Goal: Task Accomplishment & Management: Complete application form

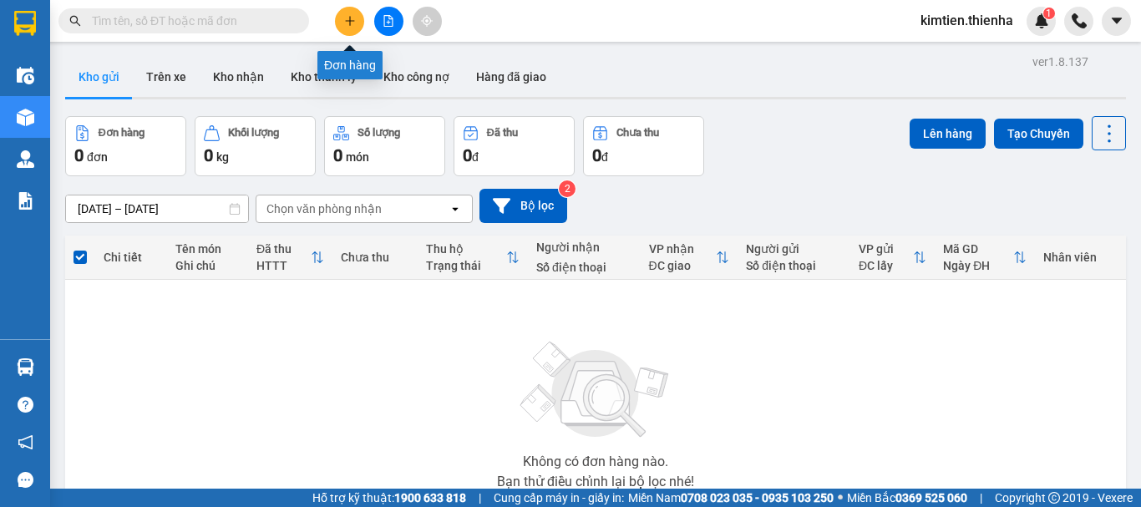
click at [352, 24] on icon "plus" at bounding box center [350, 21] width 12 height 12
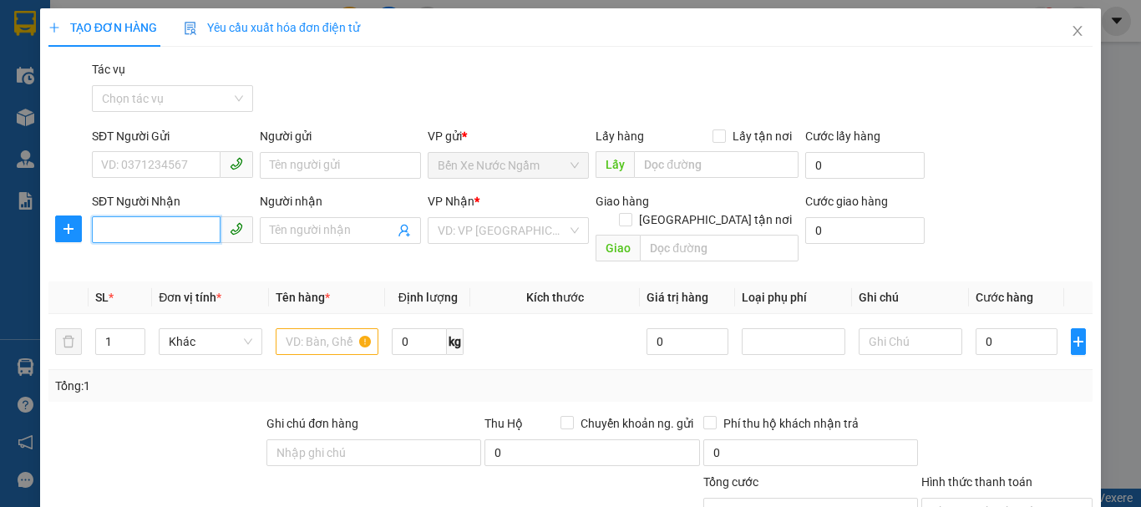
click at [145, 228] on input "SĐT Người Nhận" at bounding box center [156, 229] width 129 height 27
click at [165, 258] on div "0911091683 - thương" at bounding box center [170, 264] width 139 height 18
type input "0911091683"
type input "thương"
checkbox input "true"
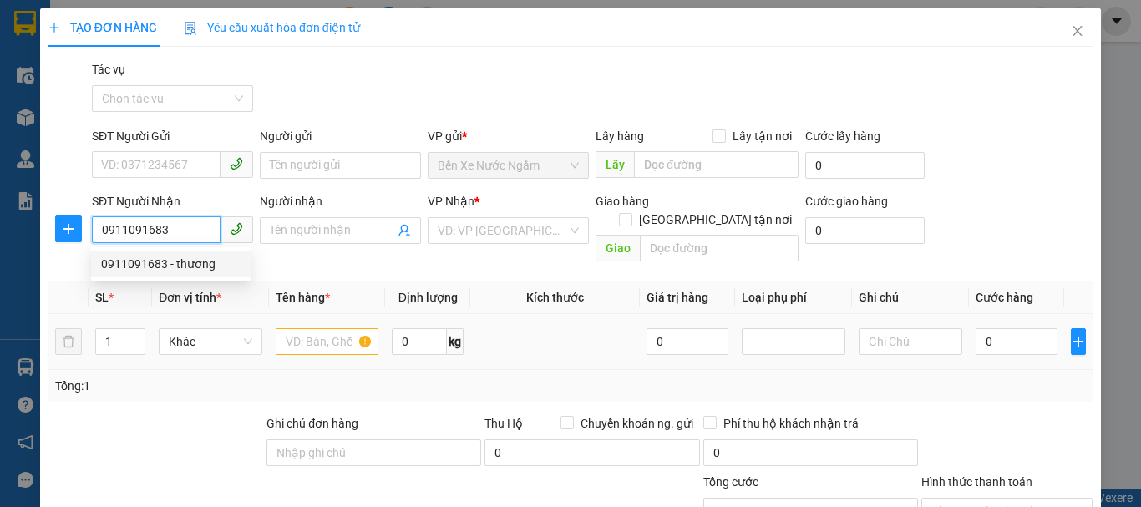
type input "lấy tại vp"
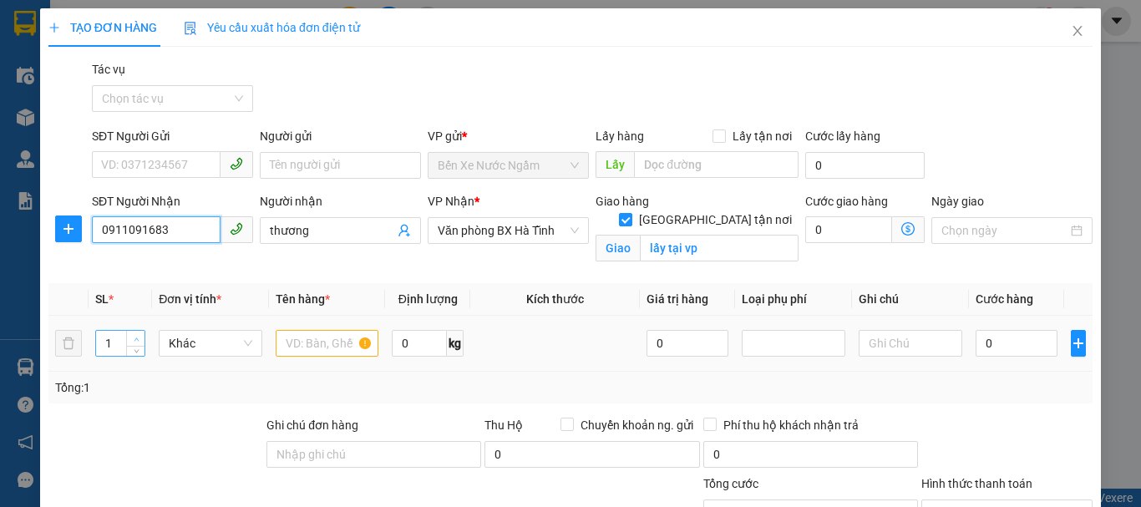
type input "0911091683"
type input "2"
click at [139, 336] on span "up" at bounding box center [136, 339] width 10 height 10
click at [307, 350] on input "text" at bounding box center [328, 343] width 104 height 27
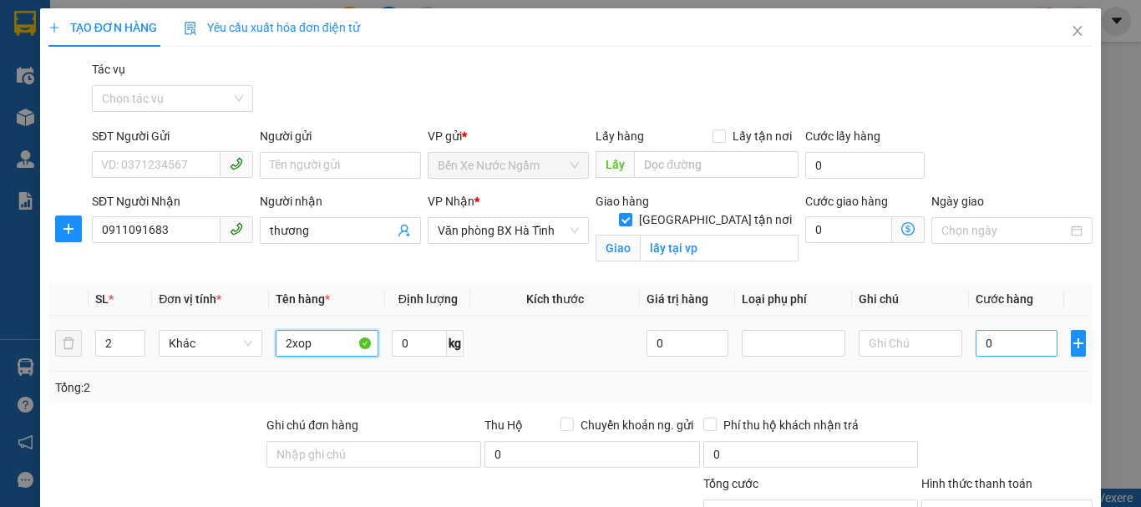
type input "2xop"
click at [975, 343] on input "0" at bounding box center [1016, 343] width 82 height 27
type input "1"
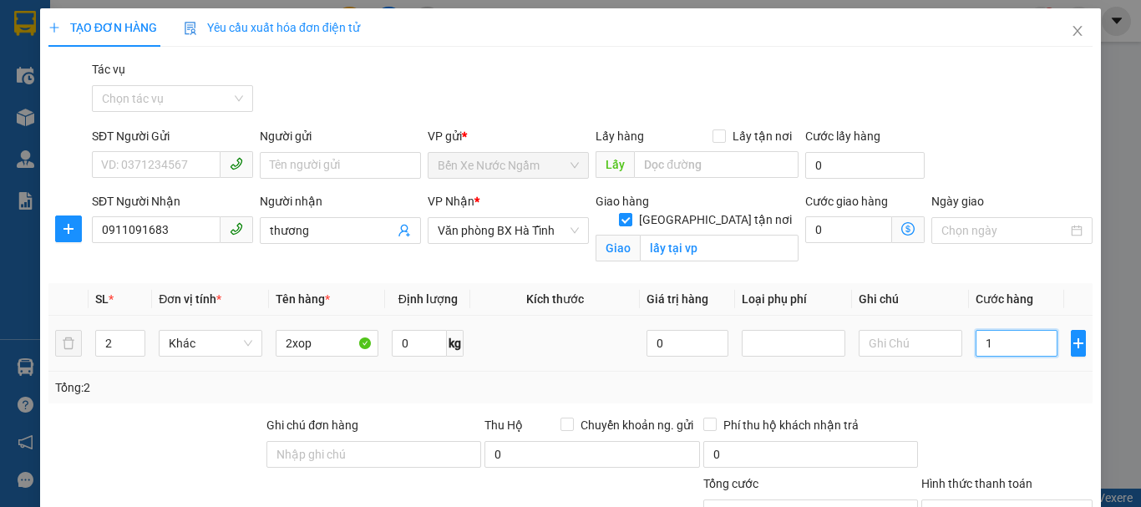
type input "10"
type input "100"
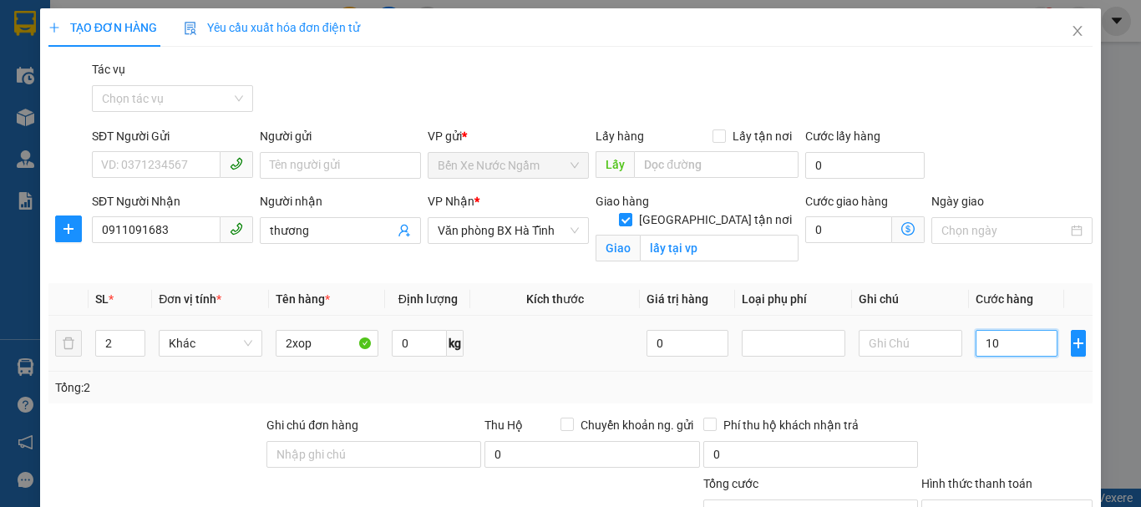
type input "100"
type input "1.000"
type input "10.000"
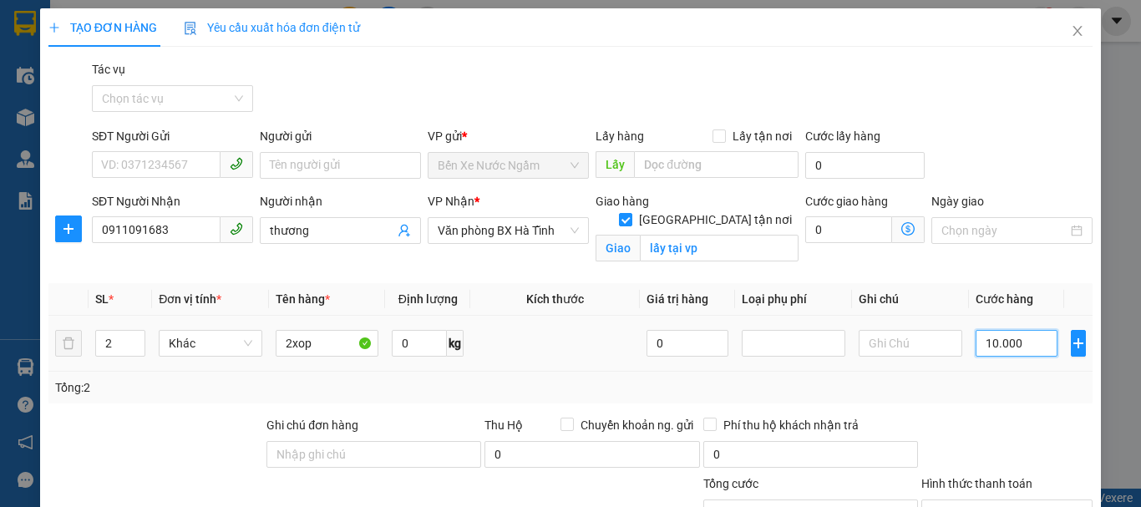
type input "10.000"
type input "100.000"
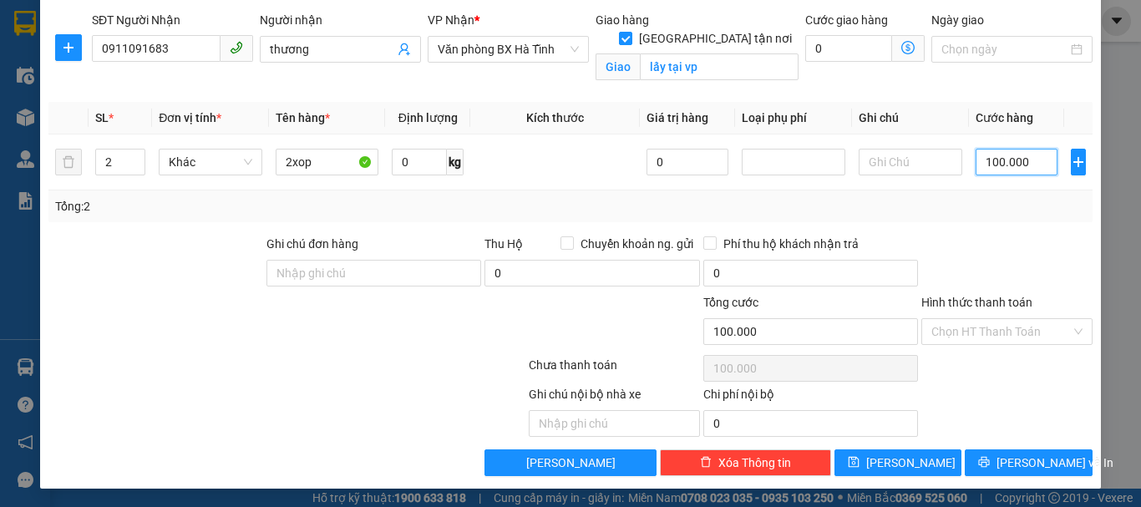
scroll to position [183, 0]
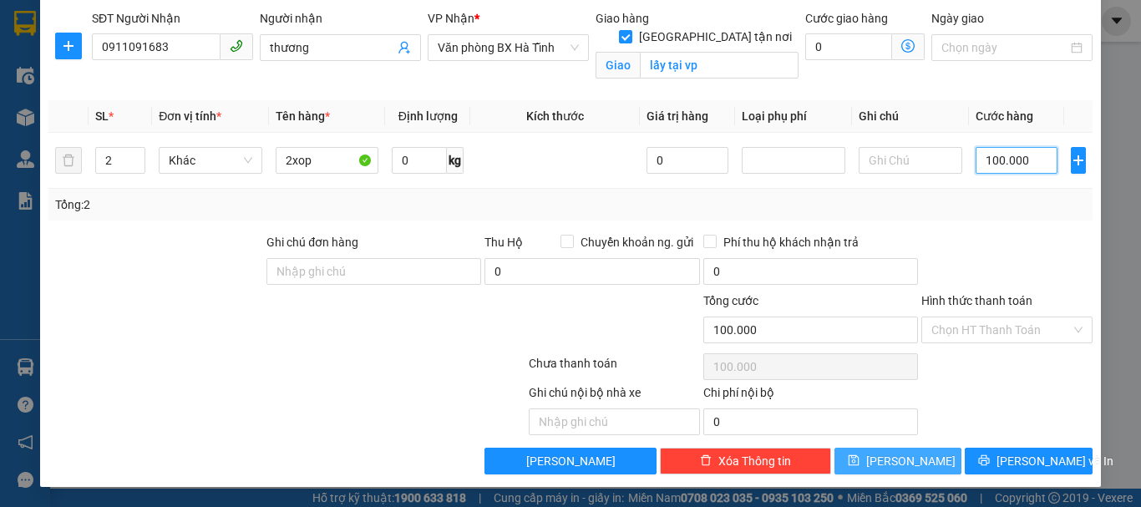
type input "100.000"
click at [920, 456] on button "[PERSON_NAME]" at bounding box center [898, 461] width 128 height 27
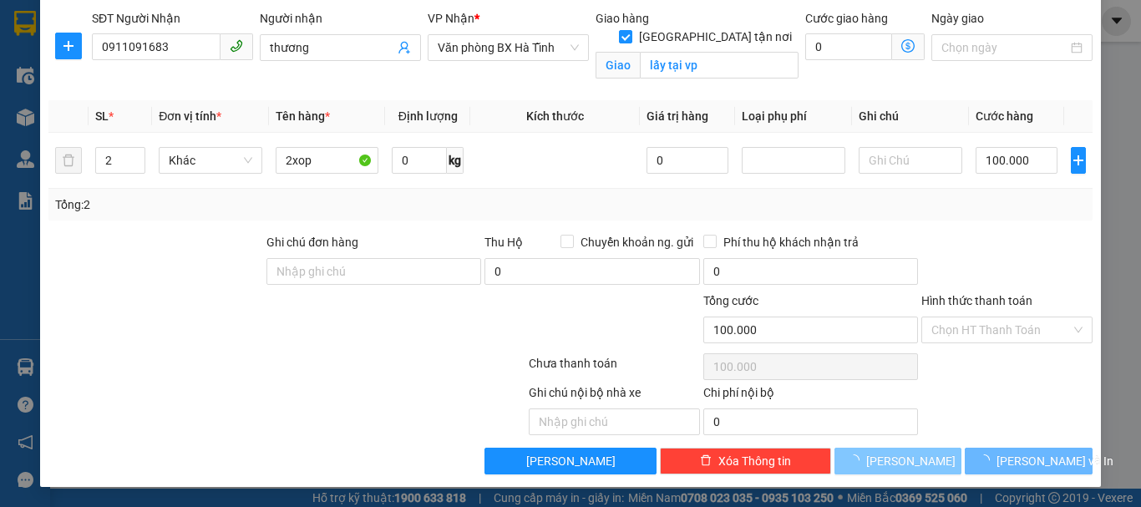
checkbox input "false"
type input "1"
type input "0"
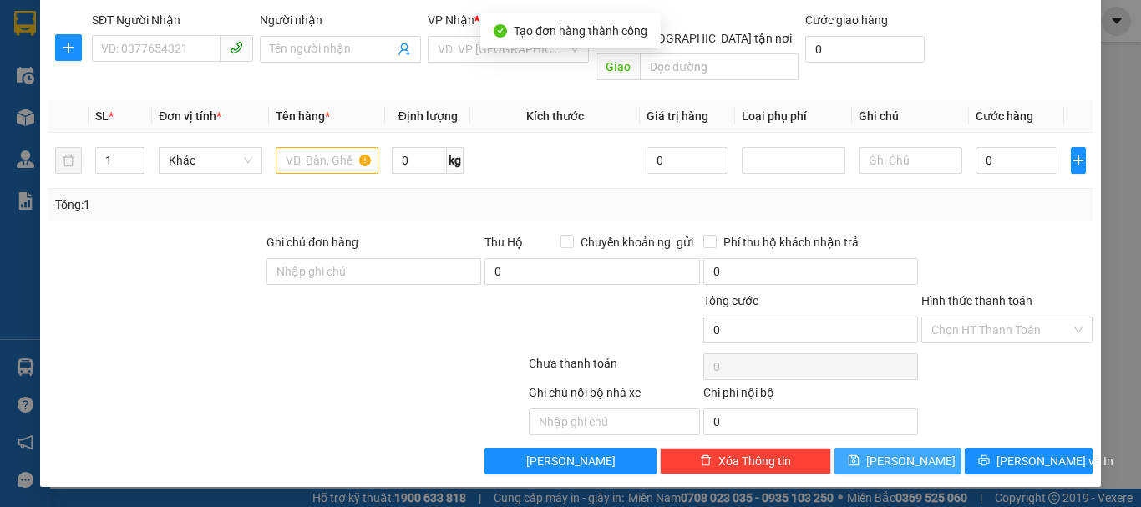
scroll to position [163, 0]
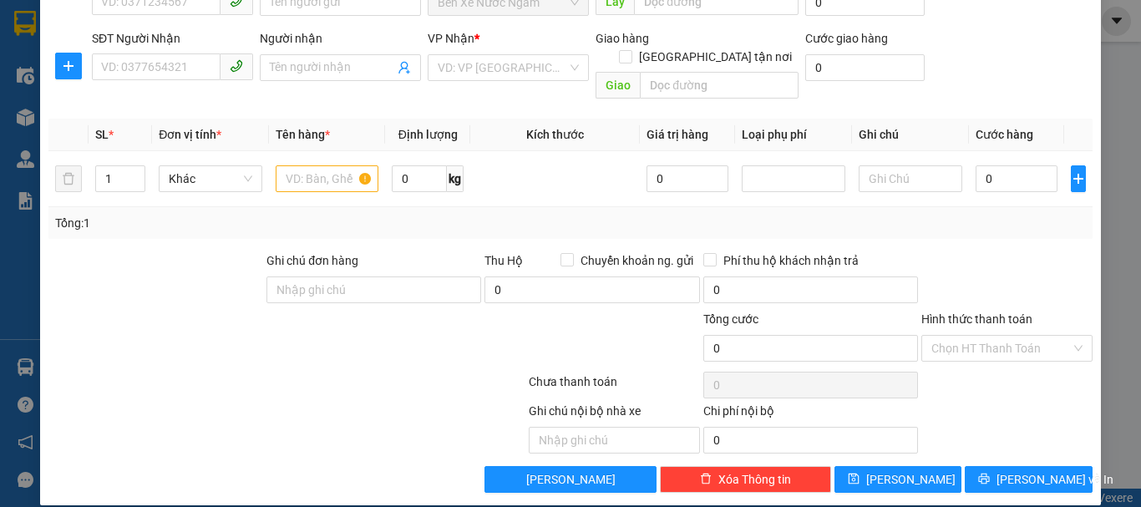
click at [915, 430] on div "Ghi chú nội bộ nhà xe Chi phí nội bộ 0" at bounding box center [570, 428] width 1047 height 52
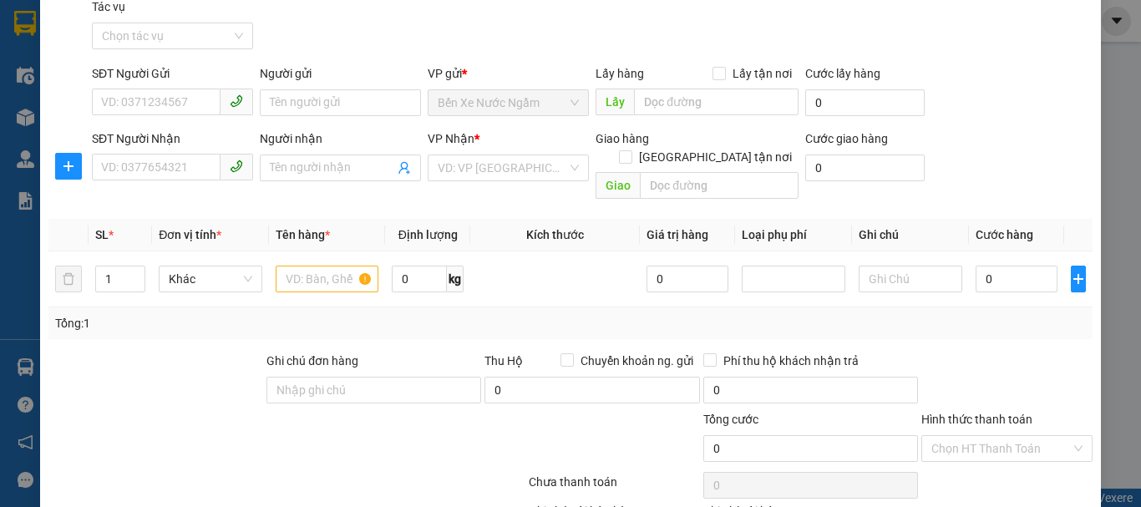
scroll to position [0, 0]
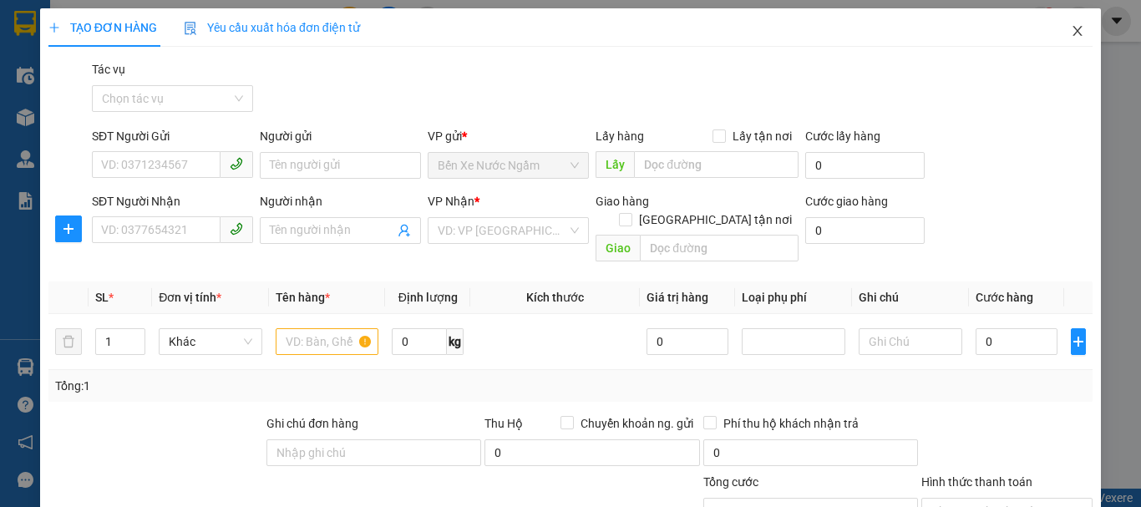
click at [1062, 23] on span "Close" at bounding box center [1077, 31] width 47 height 47
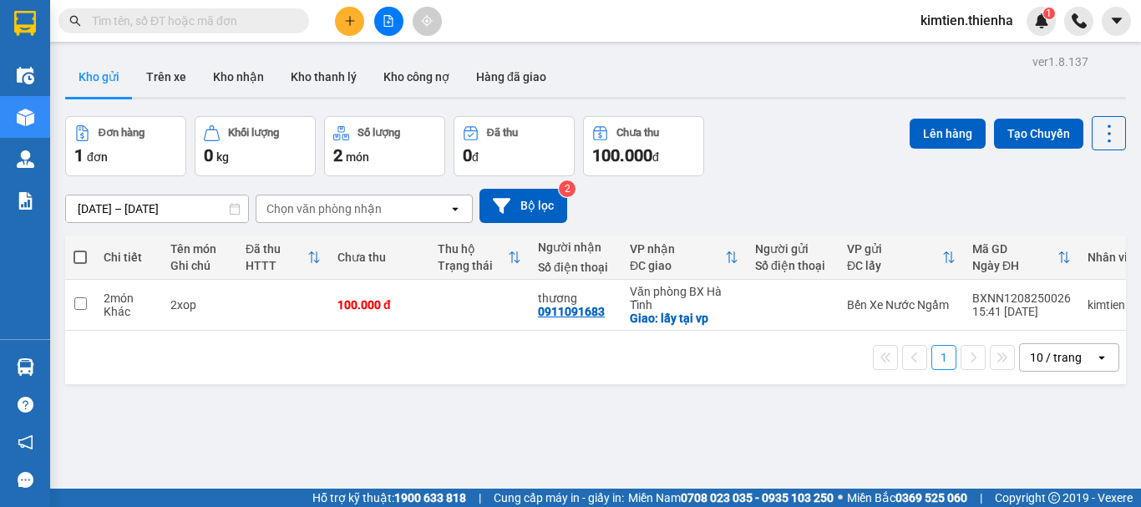
click at [354, 28] on button at bounding box center [349, 21] width 29 height 29
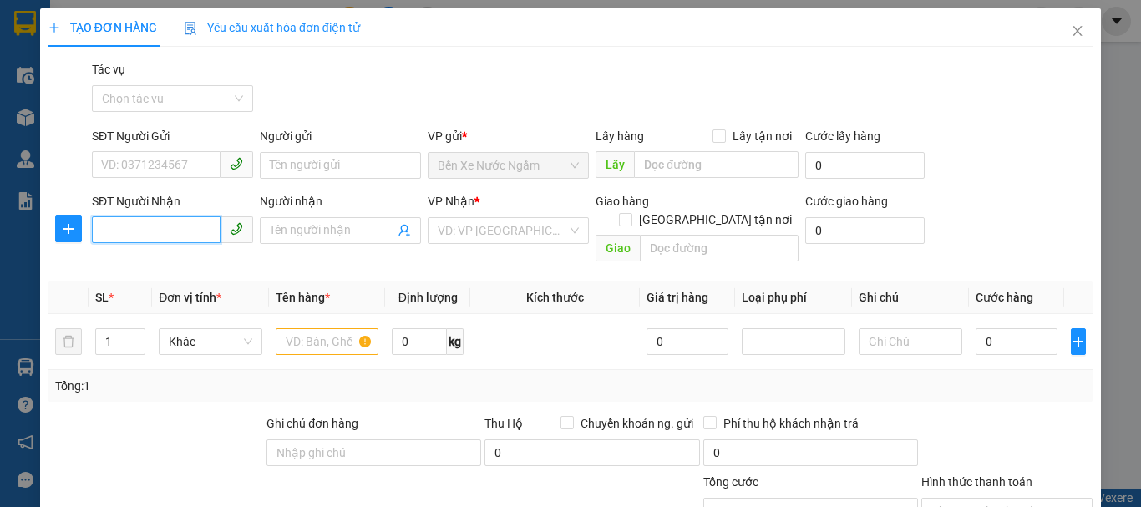
click at [195, 236] on input "SĐT Người Nhận" at bounding box center [156, 229] width 129 height 27
click at [210, 262] on div "0934066001 - bích diệp" at bounding box center [170, 264] width 139 height 18
type input "0934066001"
type input "bích diệp"
checkbox input "true"
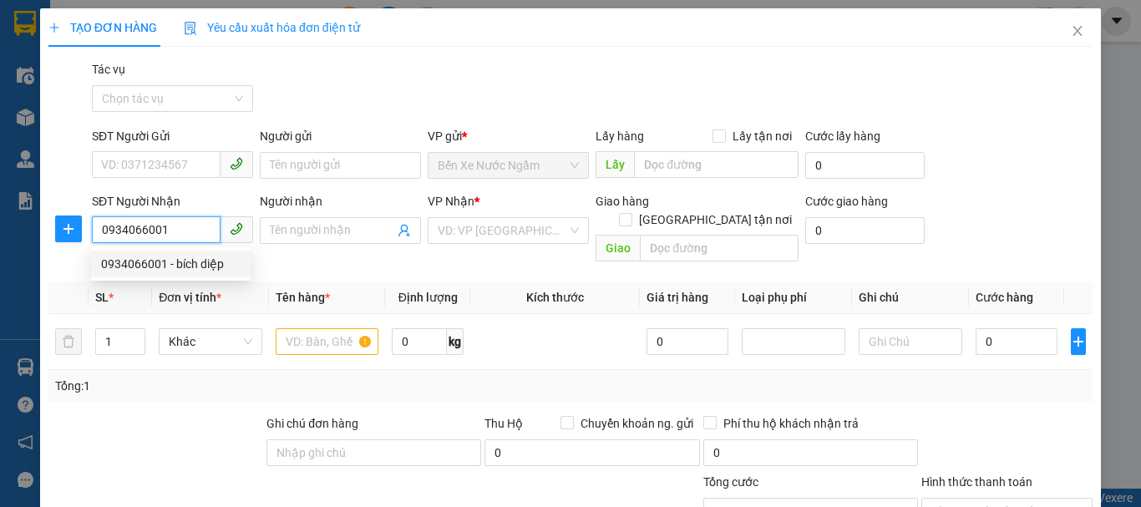
type input "450 [PERSON_NAME]"
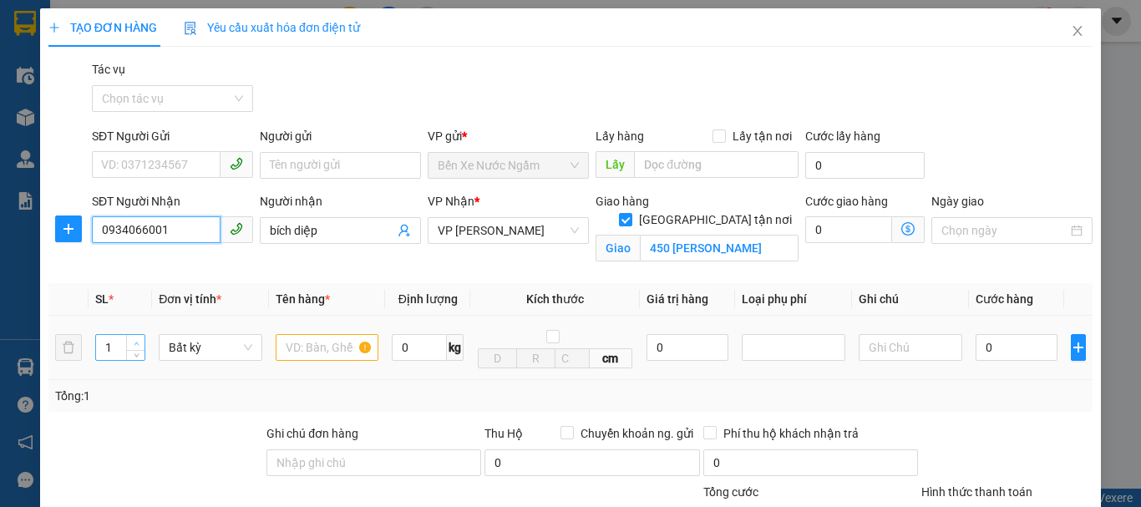
type input "0934066001"
type input "2"
click at [137, 341] on icon "up" at bounding box center [137, 344] width 6 height 6
click at [302, 353] on input "text" at bounding box center [328, 347] width 104 height 27
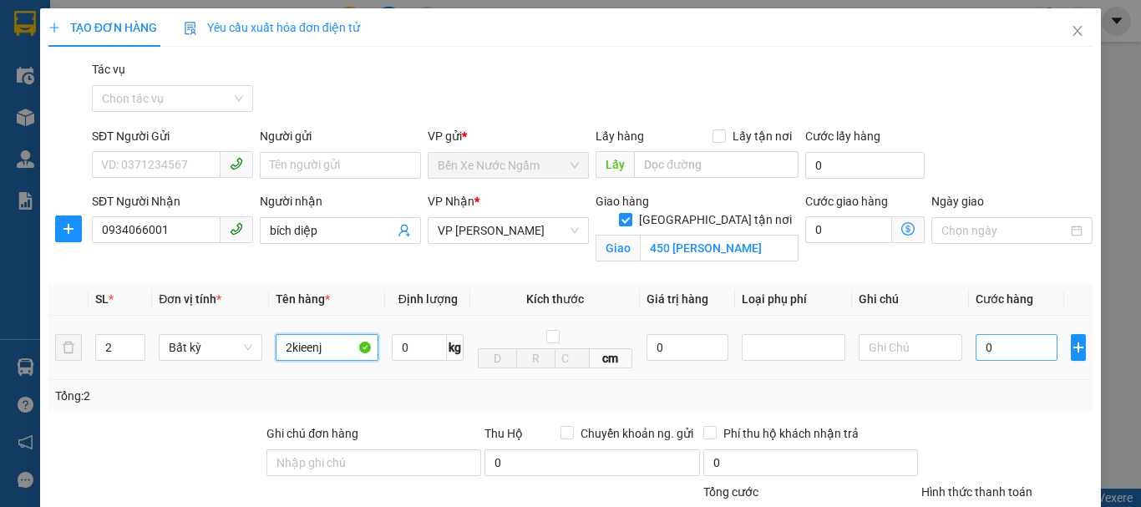
type input "2kieenj"
click at [975, 347] on input "0" at bounding box center [1016, 347] width 82 height 27
type input "1"
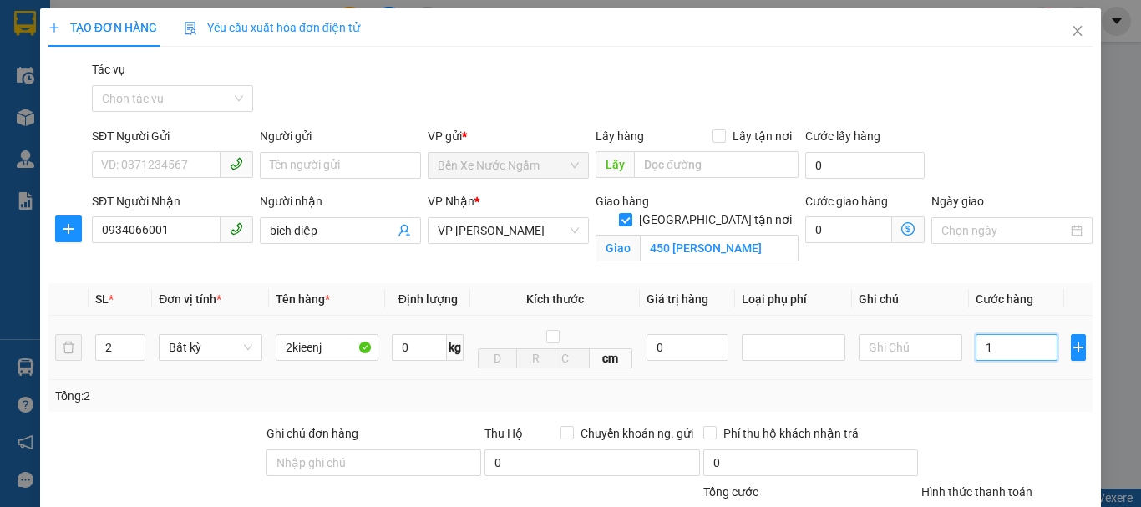
type input "10"
type input "100"
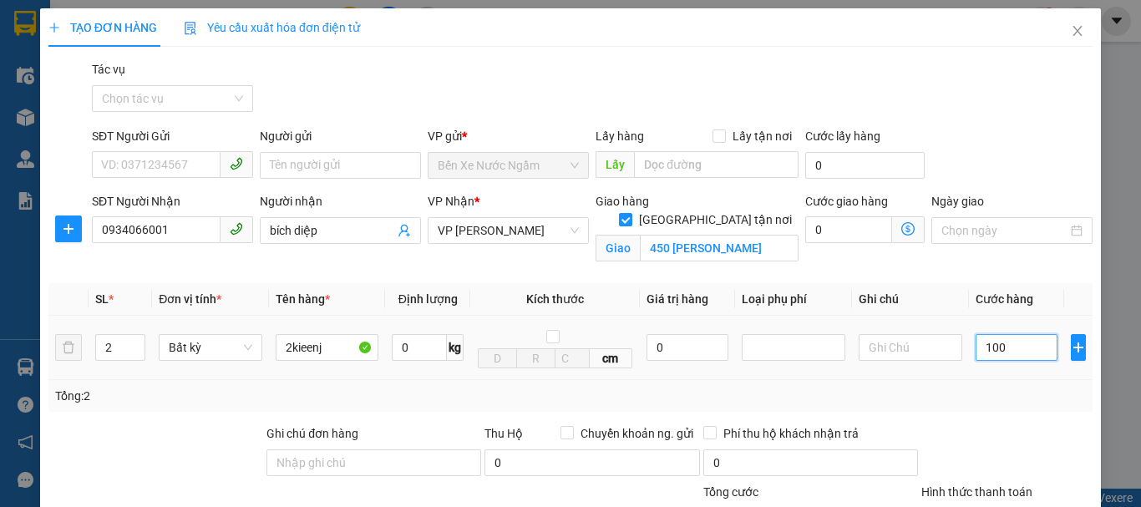
type input "100"
type input "1.000"
type input "10.000"
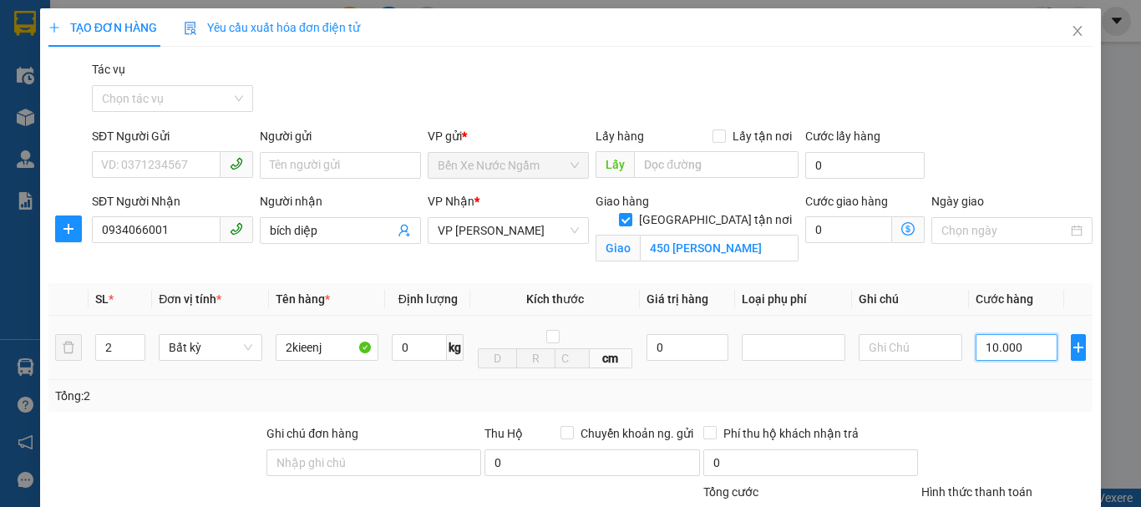
type input "10.000"
type input "100.000"
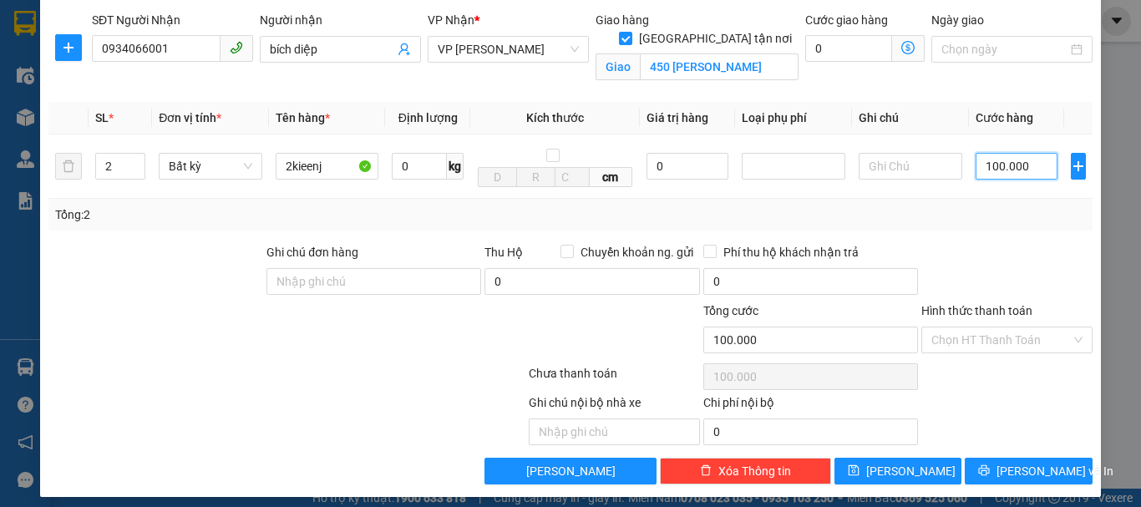
scroll to position [192, 0]
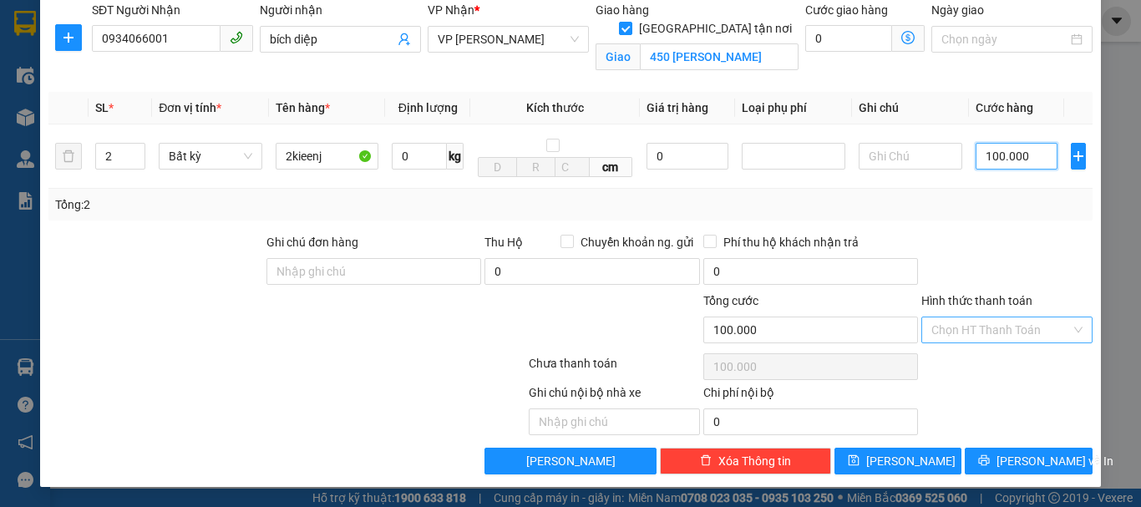
type input "100.000"
click at [983, 323] on input "Hình thức thanh toán" at bounding box center [1000, 329] width 139 height 25
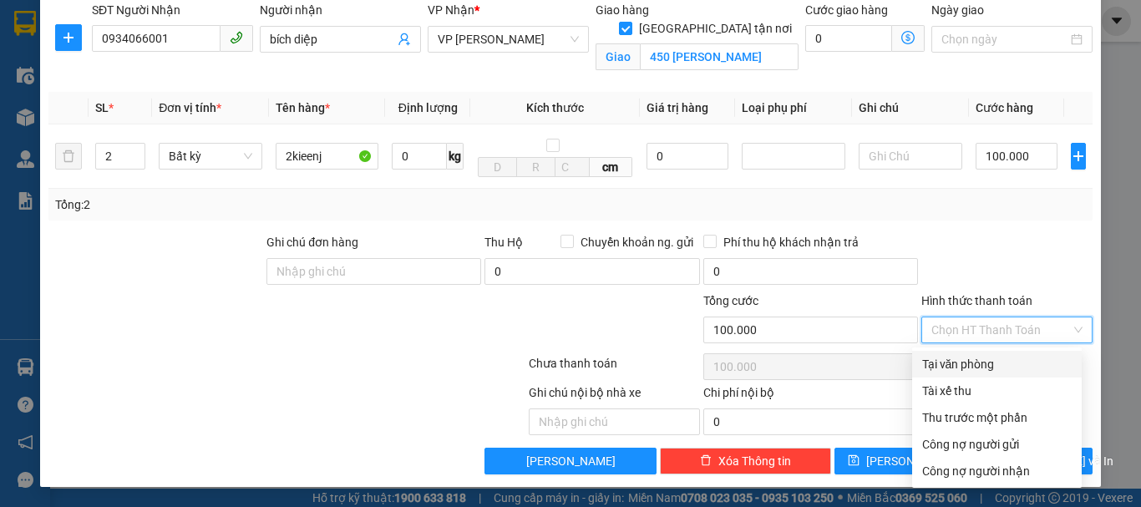
click at [979, 366] on div "Tại văn phòng" at bounding box center [996, 364] width 149 height 18
type input "0"
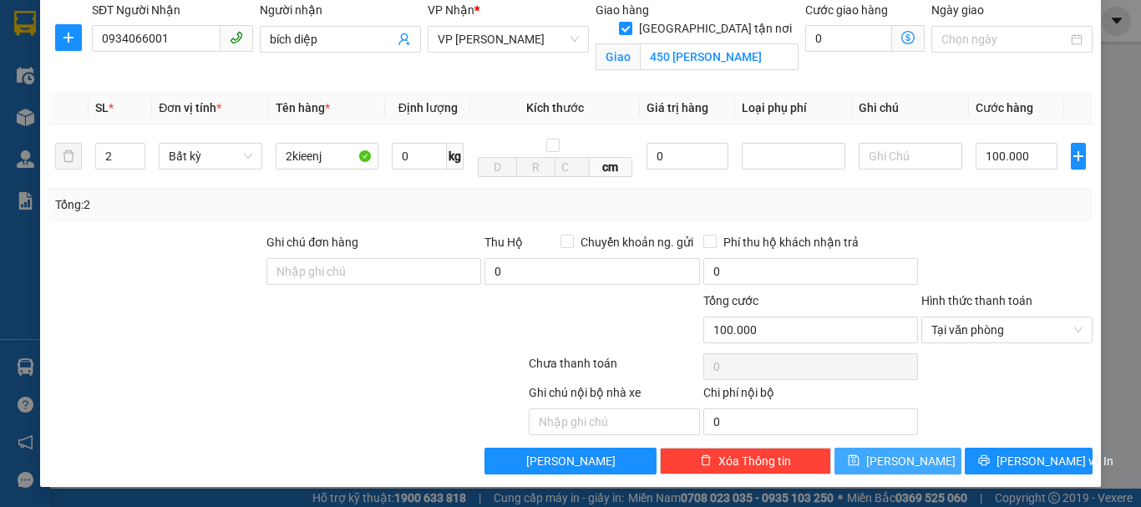
click at [894, 467] on span "[PERSON_NAME]" at bounding box center [910, 461] width 89 height 18
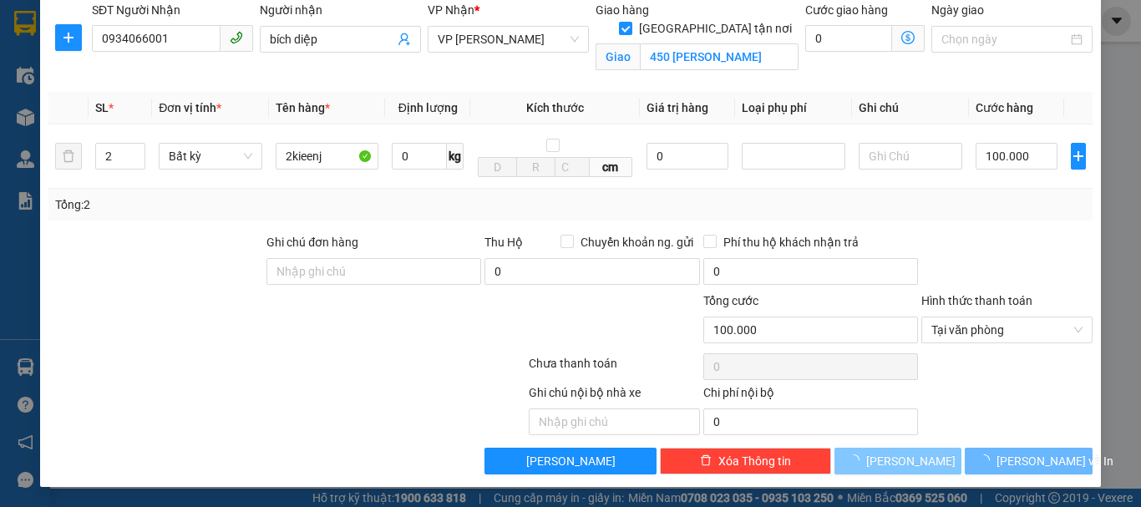
checkbox input "false"
type input "1"
type input "0"
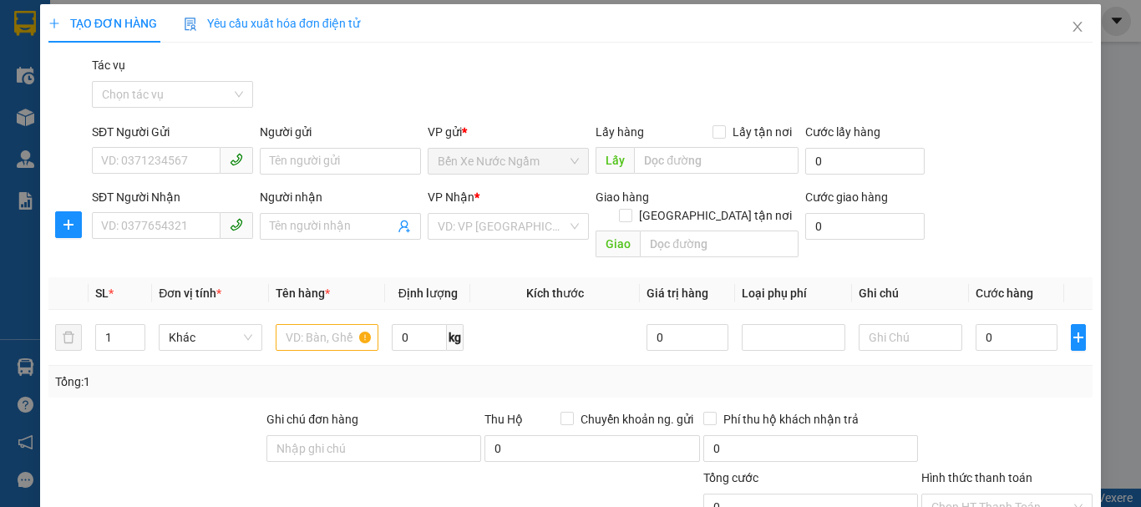
scroll to position [0, 0]
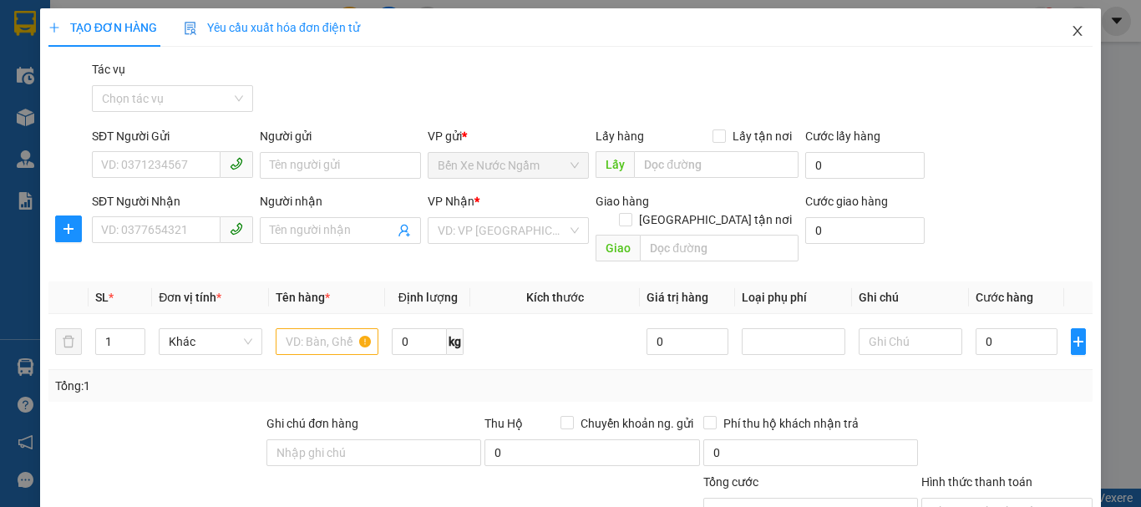
click at [1071, 29] on icon "close" at bounding box center [1077, 30] width 13 height 13
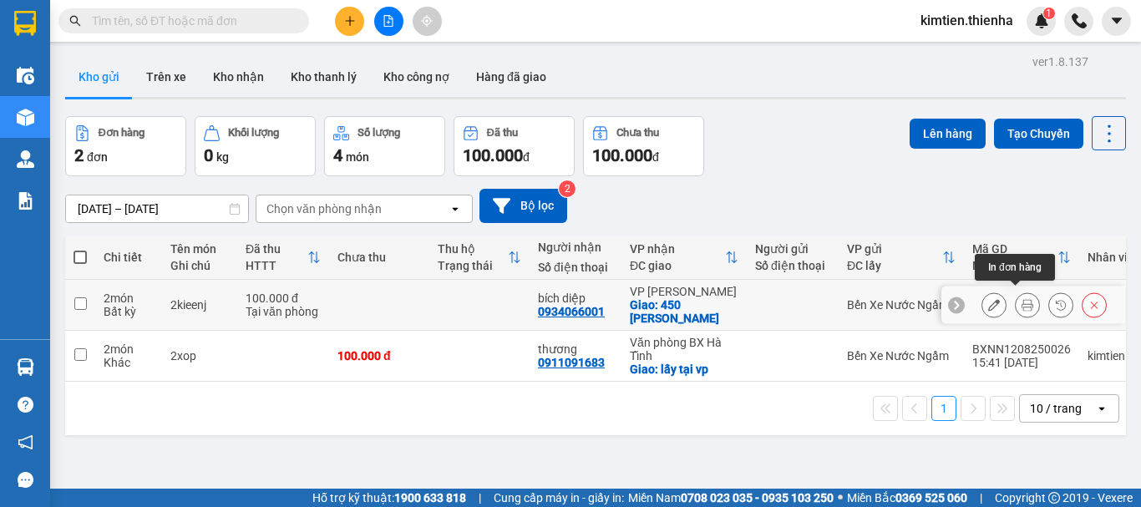
click at [1021, 302] on icon at bounding box center [1027, 305] width 12 height 12
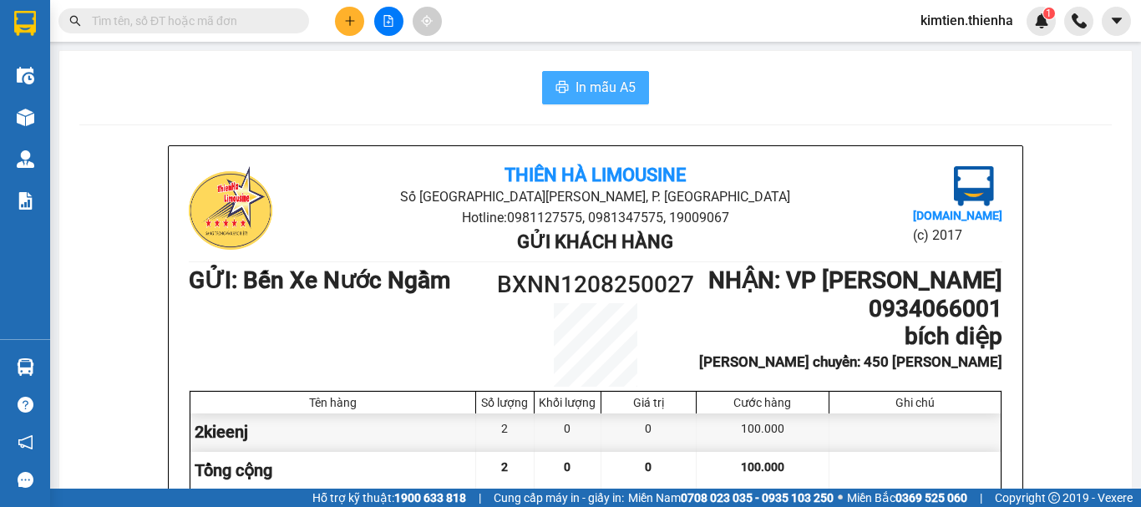
click at [590, 91] on span "In mẫu A5" at bounding box center [605, 87] width 60 height 21
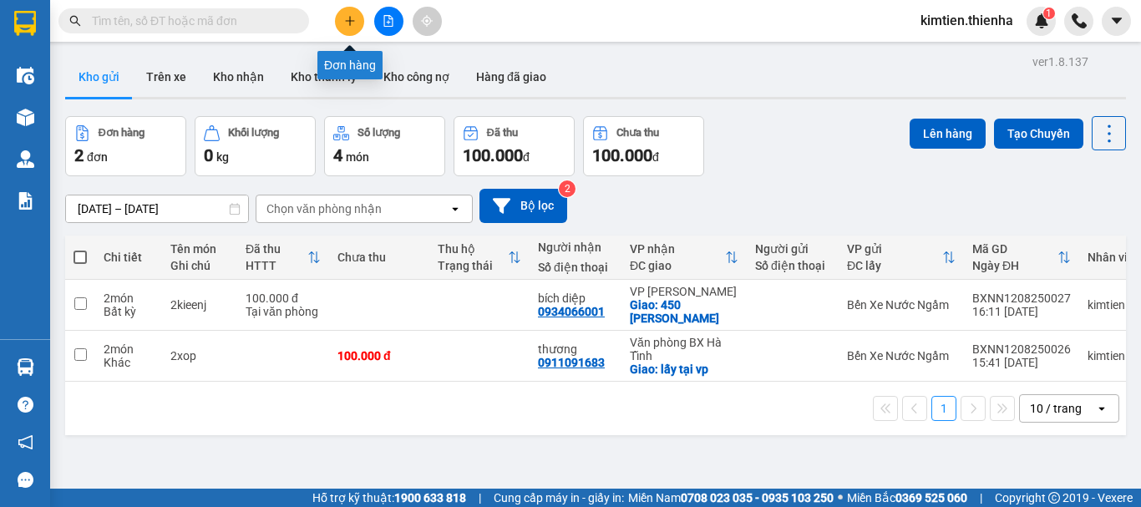
click at [342, 18] on button at bounding box center [349, 21] width 29 height 29
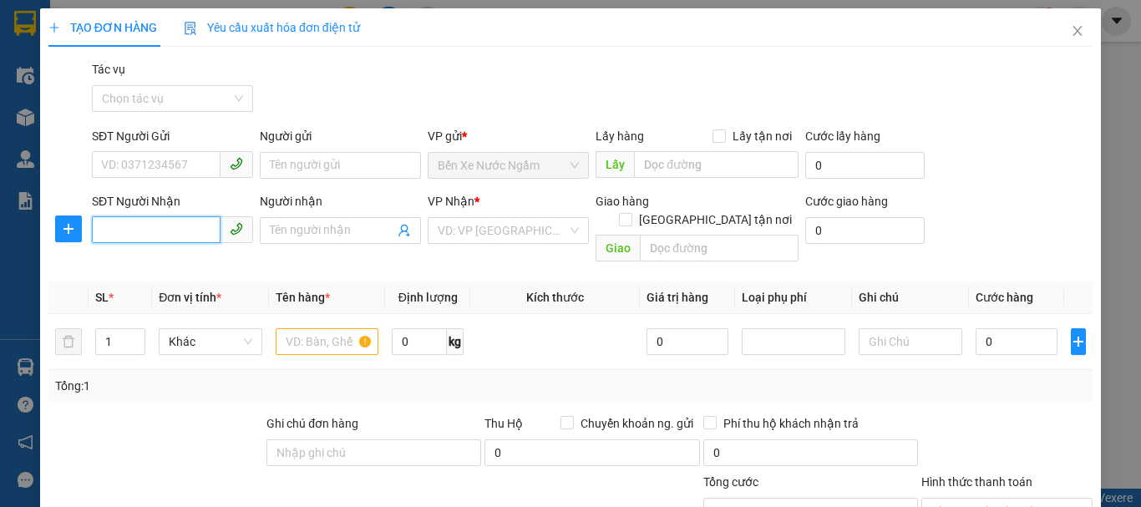
click at [165, 230] on input "SĐT Người Nhận" at bounding box center [156, 229] width 129 height 27
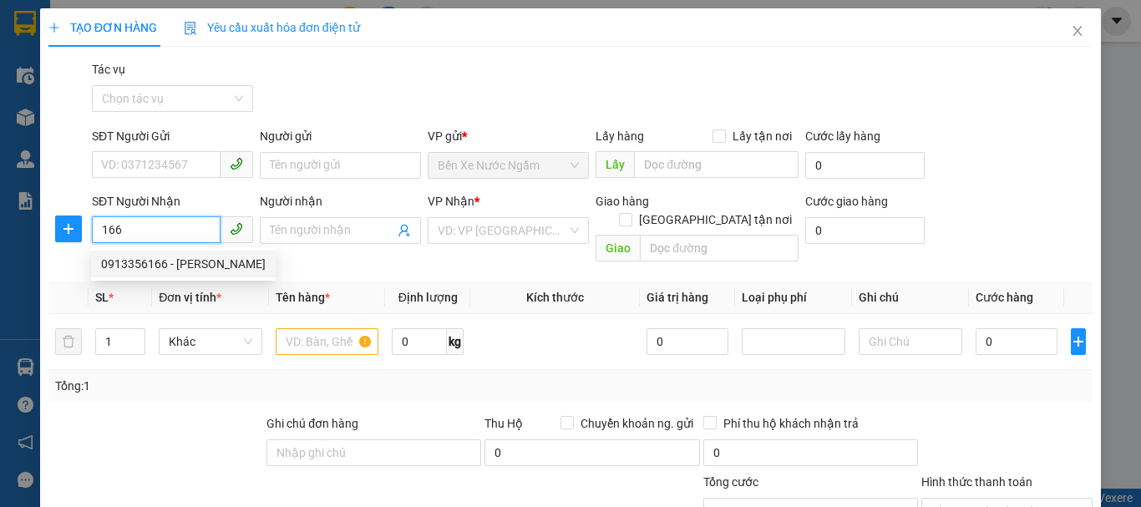
drag, startPoint x: 164, startPoint y: 266, endPoint x: 165, endPoint y: 276, distance: 11.0
click at [162, 265] on div "0913356166 - [PERSON_NAME]" at bounding box center [183, 264] width 165 height 18
type input "0913356166"
type input "[PERSON_NAME]"
checkbox input "true"
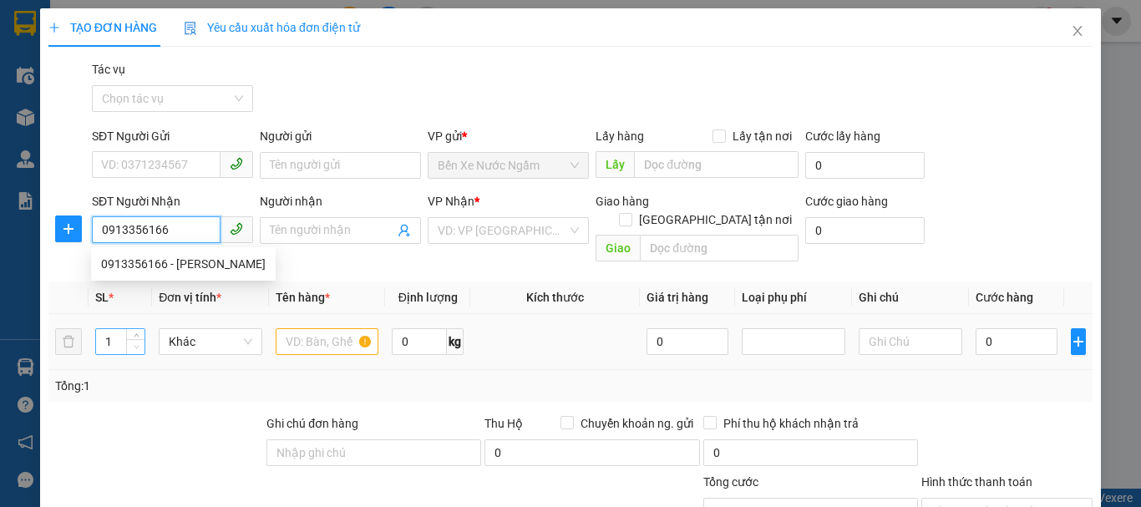
type input "102 hàm nghi"
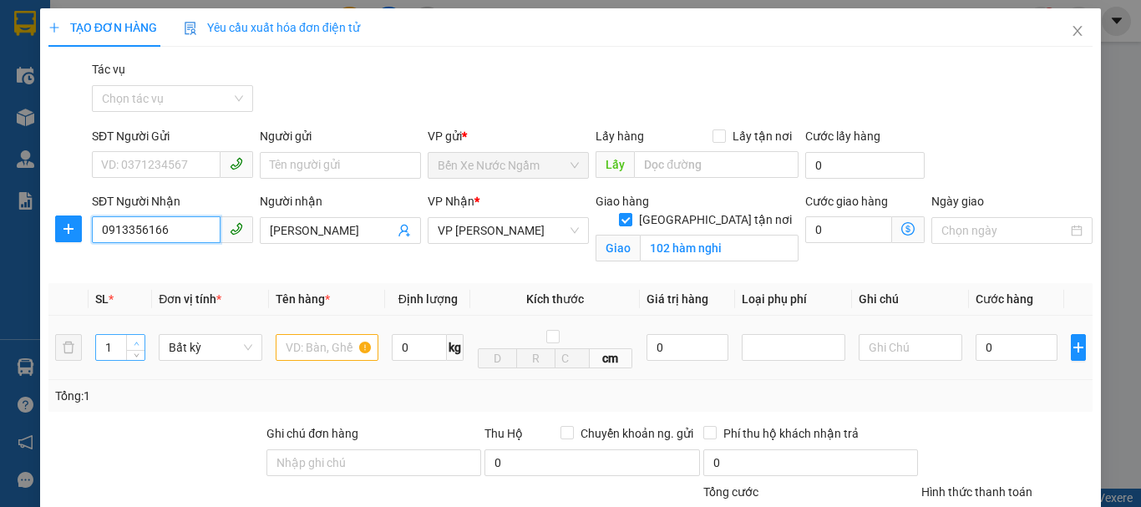
type input "0913356166"
click at [136, 341] on icon "up" at bounding box center [137, 344] width 6 height 6
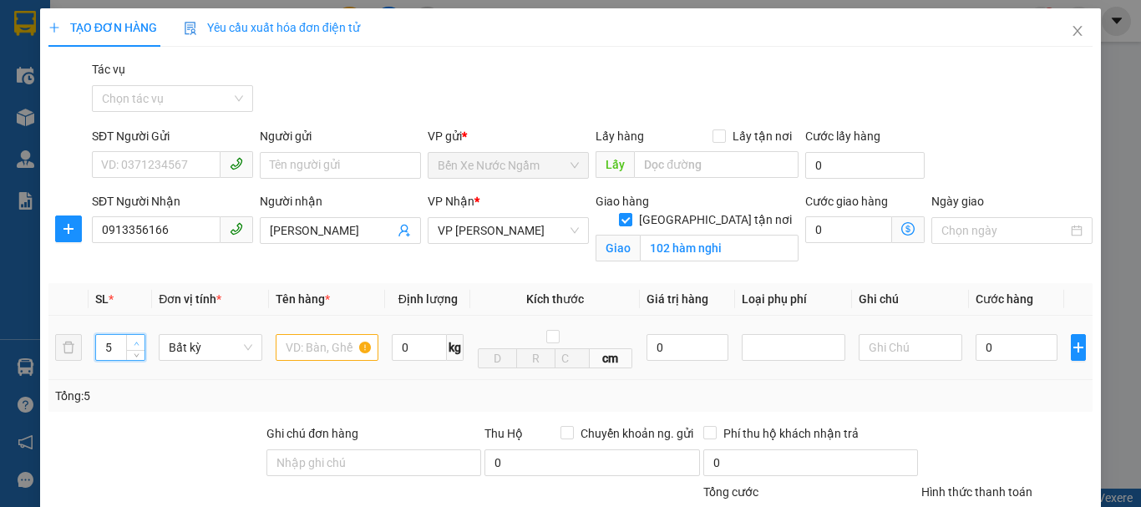
type input "6"
click at [137, 341] on icon "up" at bounding box center [137, 344] width 6 height 6
click at [317, 350] on input "text" at bounding box center [328, 347] width 104 height 27
type input "5 bó+1 bao"
click at [975, 353] on input "0" at bounding box center [1016, 347] width 82 height 27
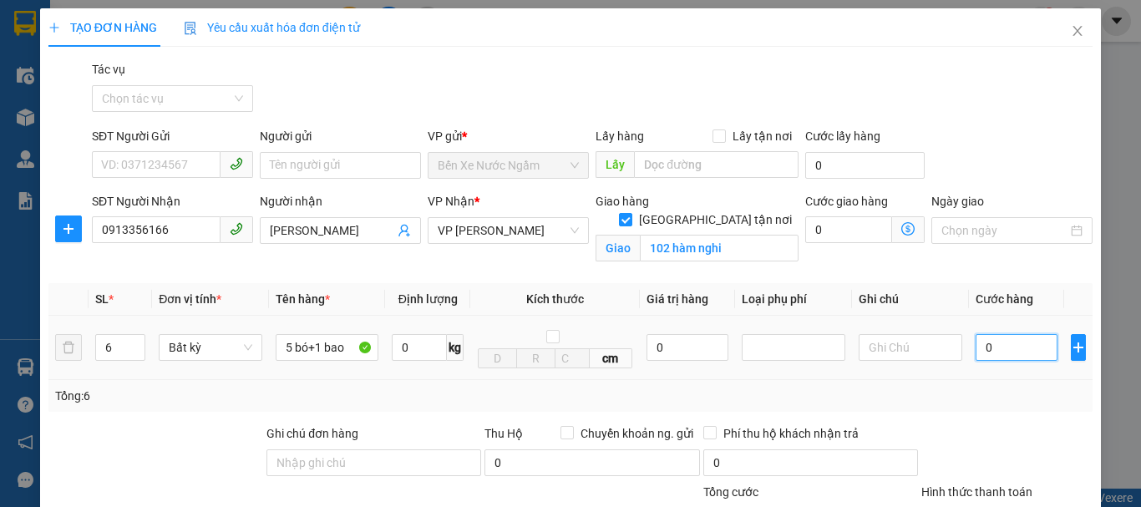
click at [975, 353] on input "0" at bounding box center [1016, 347] width 82 height 27
type input "2"
type input "25"
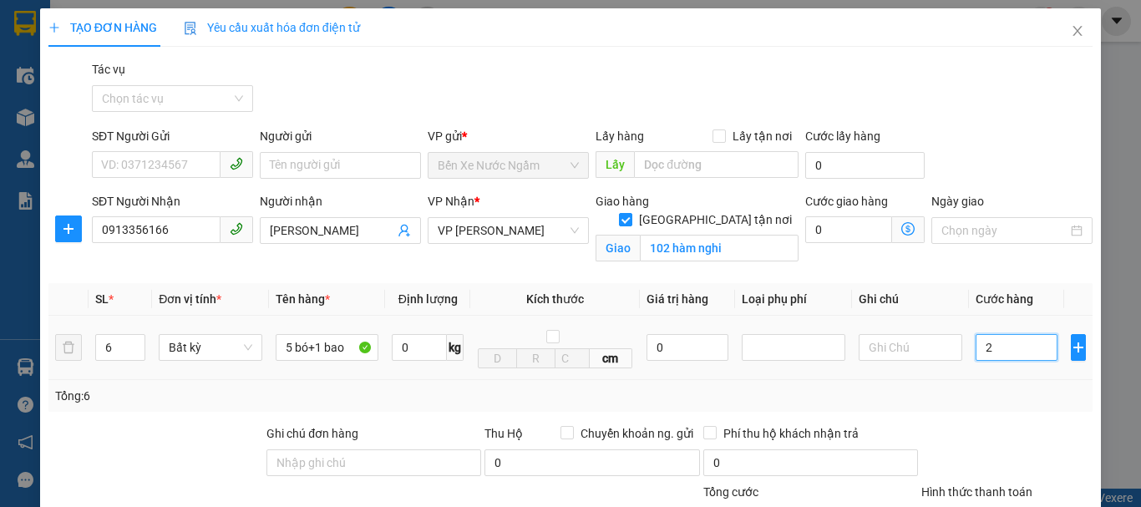
type input "25"
type input "250"
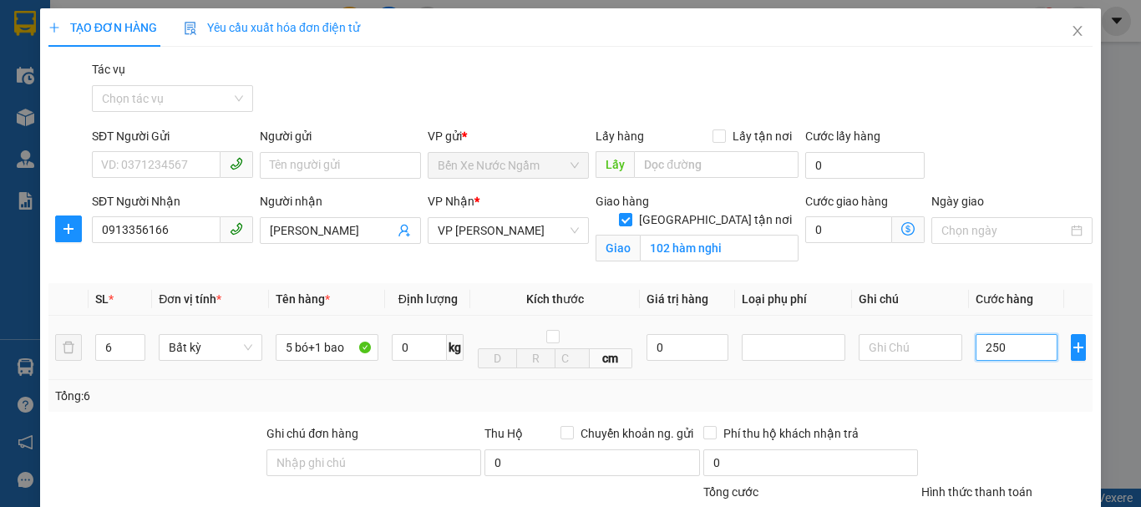
type input "2.500"
type input "25.000"
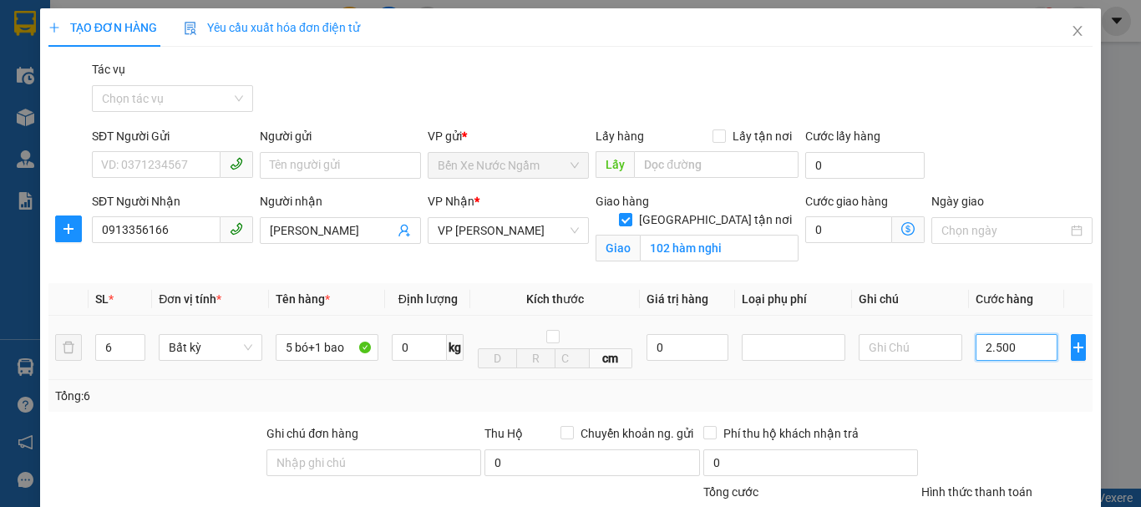
type input "25.000"
type input "250.000"
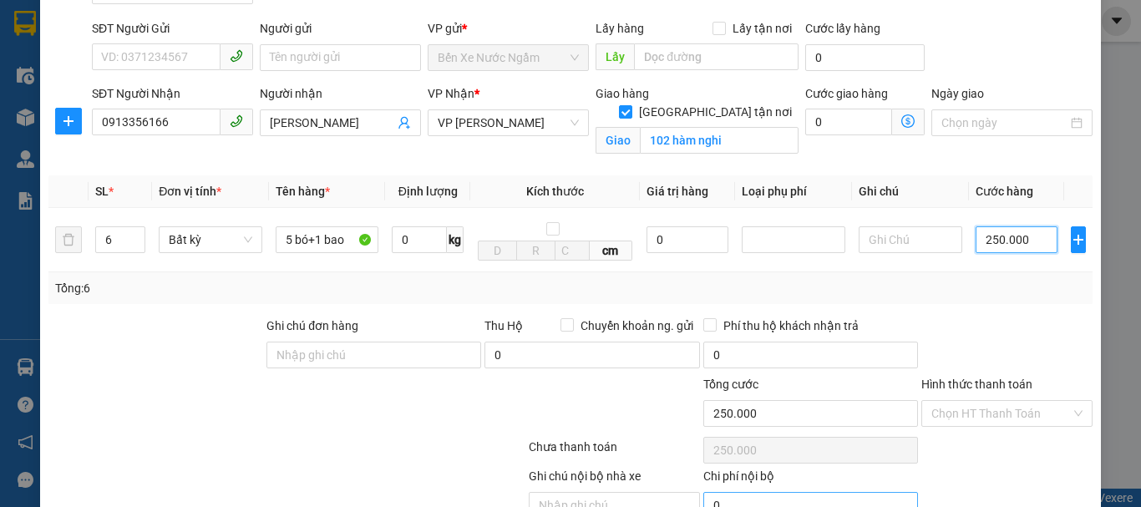
scroll to position [192, 0]
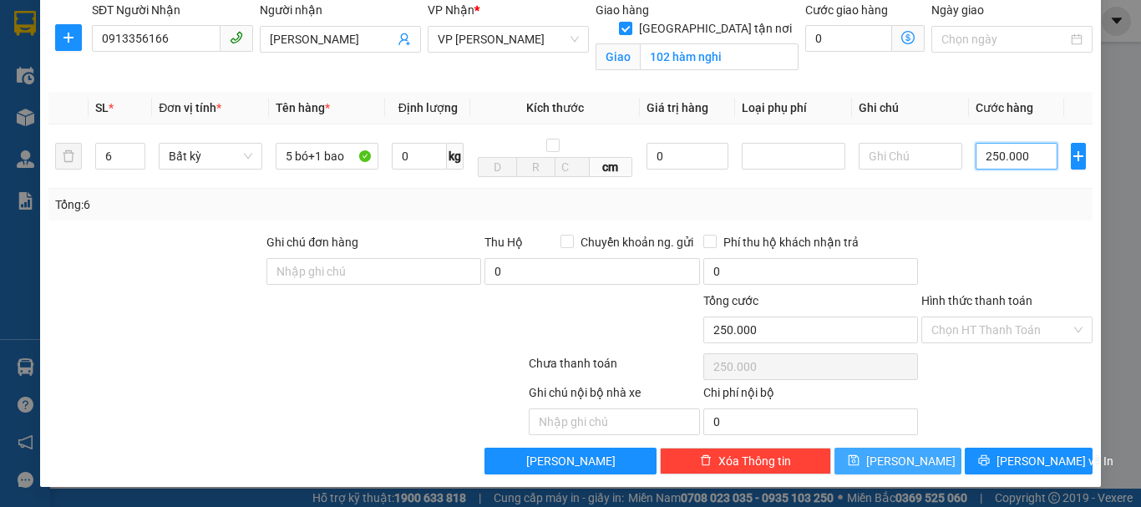
type input "250.000"
click at [904, 457] on span "[PERSON_NAME]" at bounding box center [910, 461] width 89 height 18
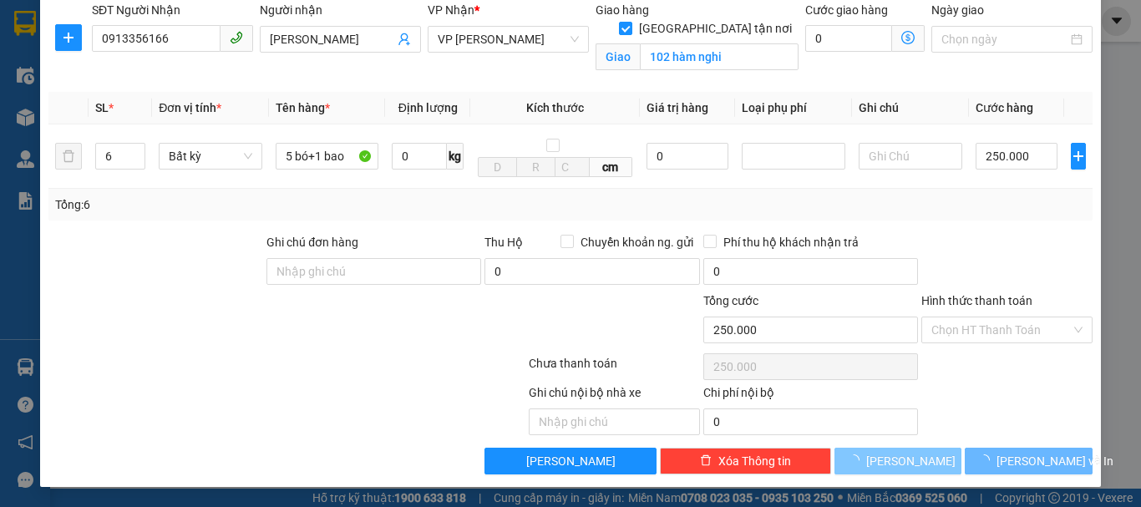
checkbox input "false"
type input "1"
type input "0"
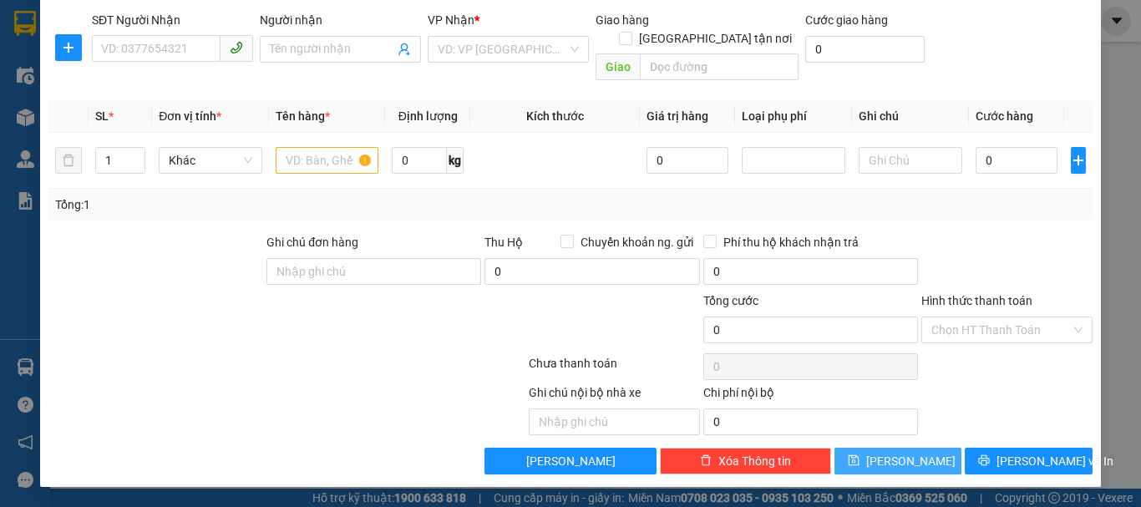
scroll to position [163, 0]
